Goal: Check status: Check status

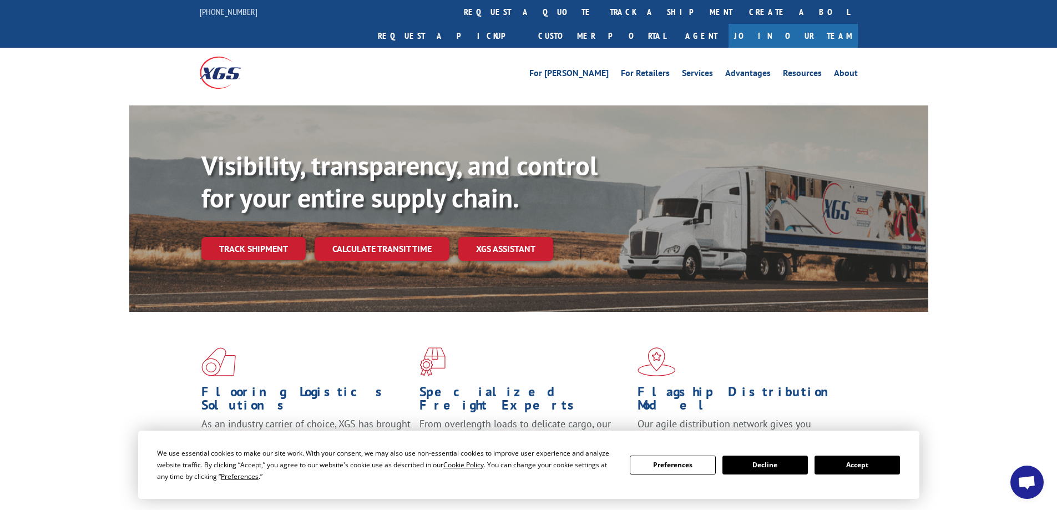
click at [260, 237] on link "Track shipment" at bounding box center [253, 248] width 104 height 23
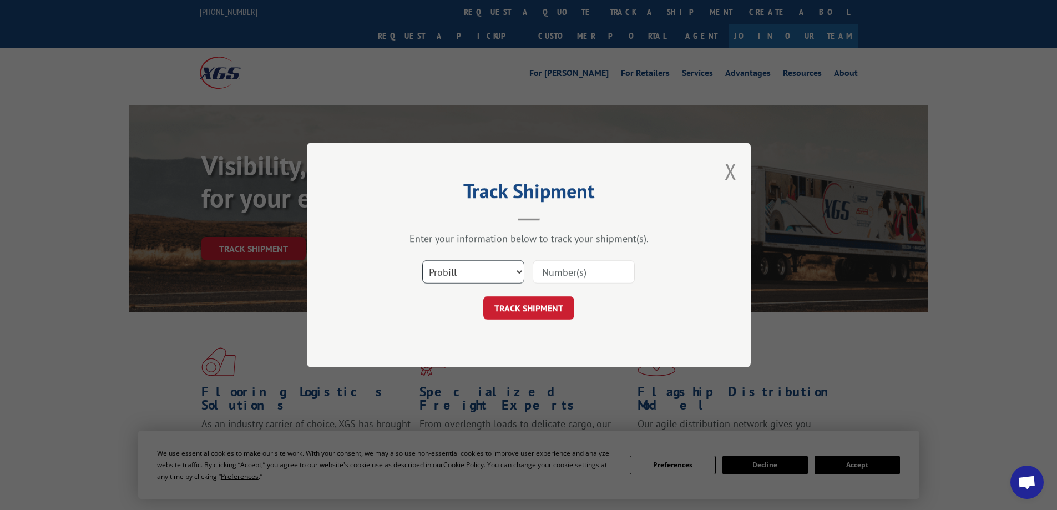
click at [488, 272] on select "Select category... Probill BOL PO" at bounding box center [473, 271] width 102 height 23
select select "po"
click at [422, 260] on select "Select category... Probill BOL PO" at bounding box center [473, 271] width 102 height 23
click at [564, 273] on input at bounding box center [584, 271] width 102 height 23
click at [729, 176] on button "Close modal" at bounding box center [731, 171] width 12 height 29
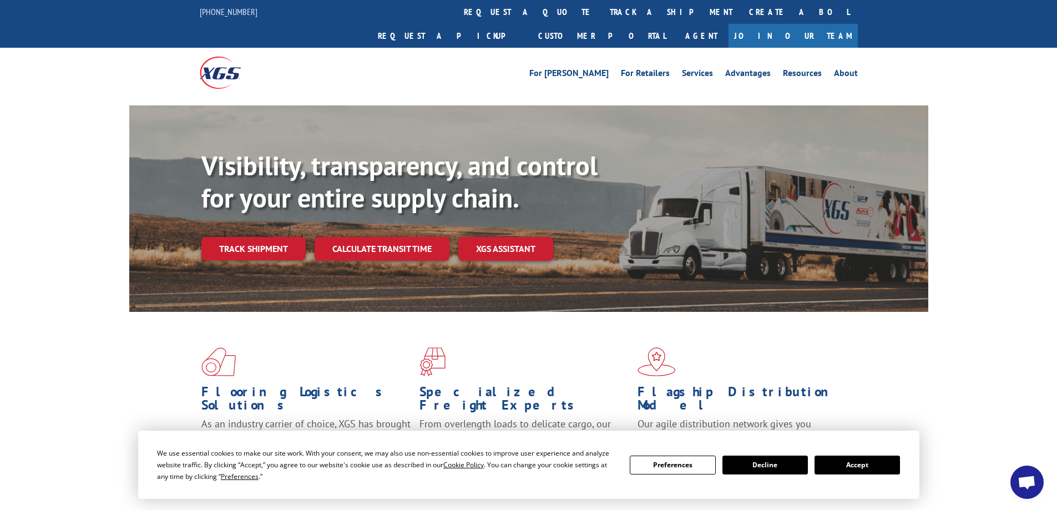
click at [257, 237] on link "Track shipment" at bounding box center [253, 248] width 104 height 23
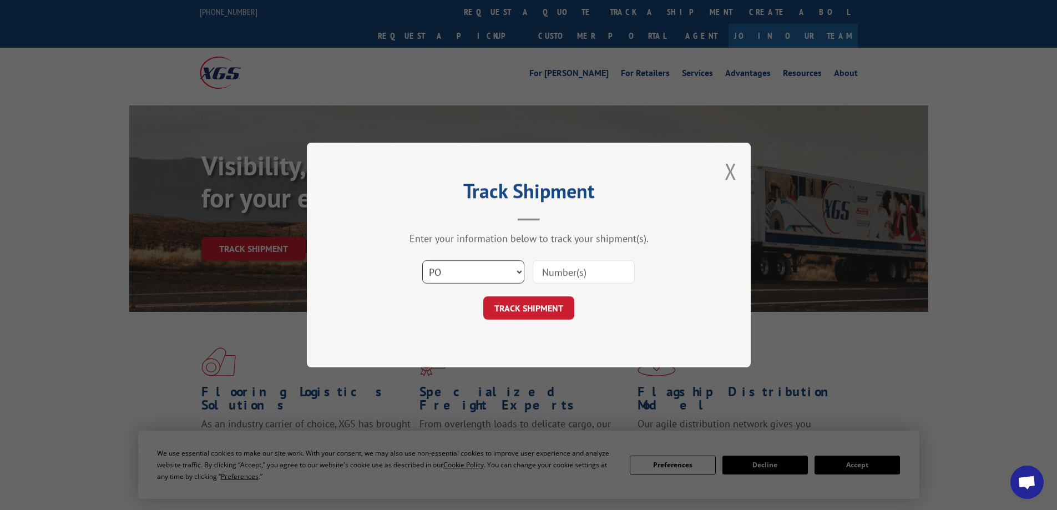
click at [507, 269] on select "Select category... Probill BOL PO" at bounding box center [473, 271] width 102 height 23
click at [422, 260] on select "Select category... Probill BOL PO" at bounding box center [473, 271] width 102 height 23
click at [561, 271] on input at bounding box center [584, 271] width 102 height 23
click at [728, 160] on button "Close modal" at bounding box center [731, 171] width 12 height 29
